Goal: Book appointment/travel/reservation

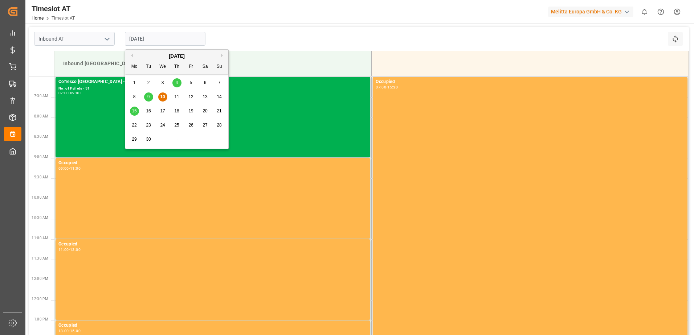
click at [149, 36] on input "[DATE]" at bounding box center [165, 39] width 81 height 14
click at [132, 111] on span "15" at bounding box center [134, 110] width 5 height 5
type input "[DATE]"
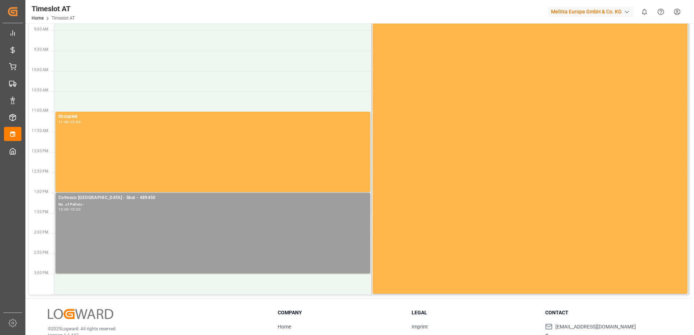
scroll to position [145, 0]
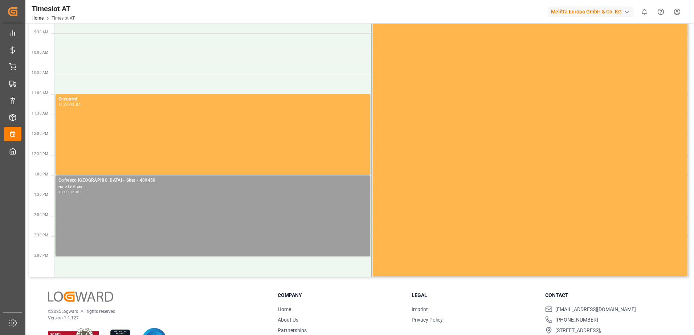
click at [106, 198] on div "Cofresco [GEOGRAPHIC_DATA] - Skat - 489450 No. of Pallets - 13:00 - 15:00" at bounding box center [212, 216] width 309 height 78
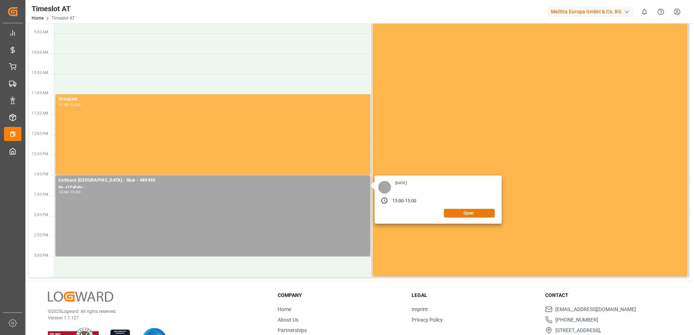
click at [480, 214] on button "Open" at bounding box center [469, 213] width 51 height 9
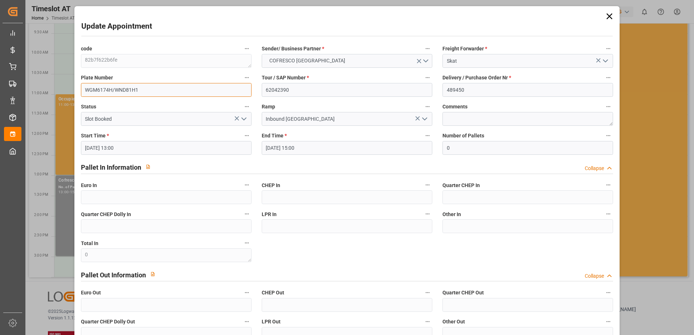
drag, startPoint x: 145, startPoint y: 88, endPoint x: 82, endPoint y: 86, distance: 63.9
click at [82, 86] on input "WGM6174H/WND81H1" at bounding box center [166, 90] width 170 height 14
